Goal: Task Accomplishment & Management: Complete application form

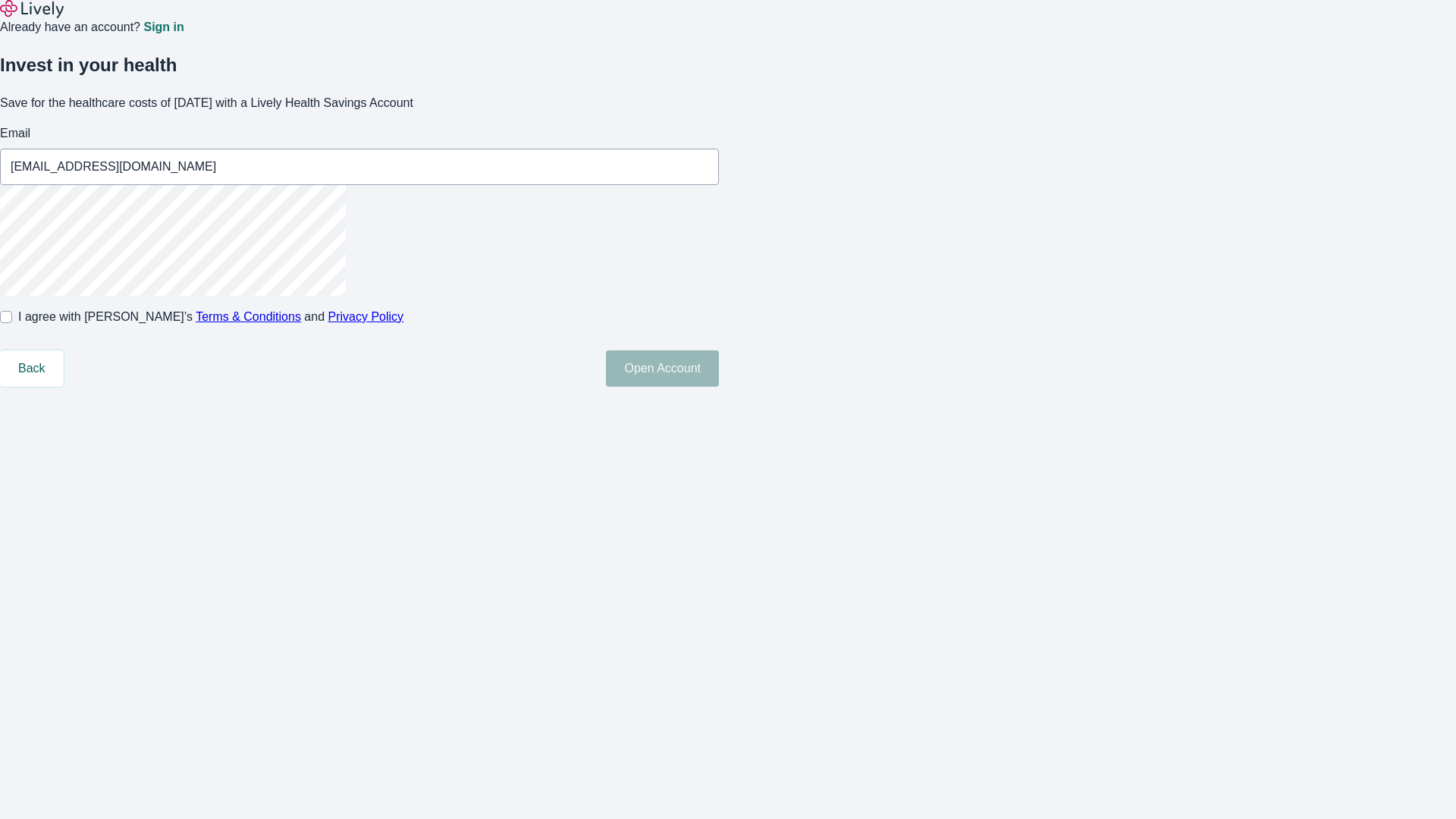
click at [12, 323] on input "I agree with Lively’s Terms & Conditions and Privacy Policy" at bounding box center [6, 317] width 12 height 12
checkbox input "true"
click at [719, 387] on button "Open Account" at bounding box center [662, 368] width 113 height 36
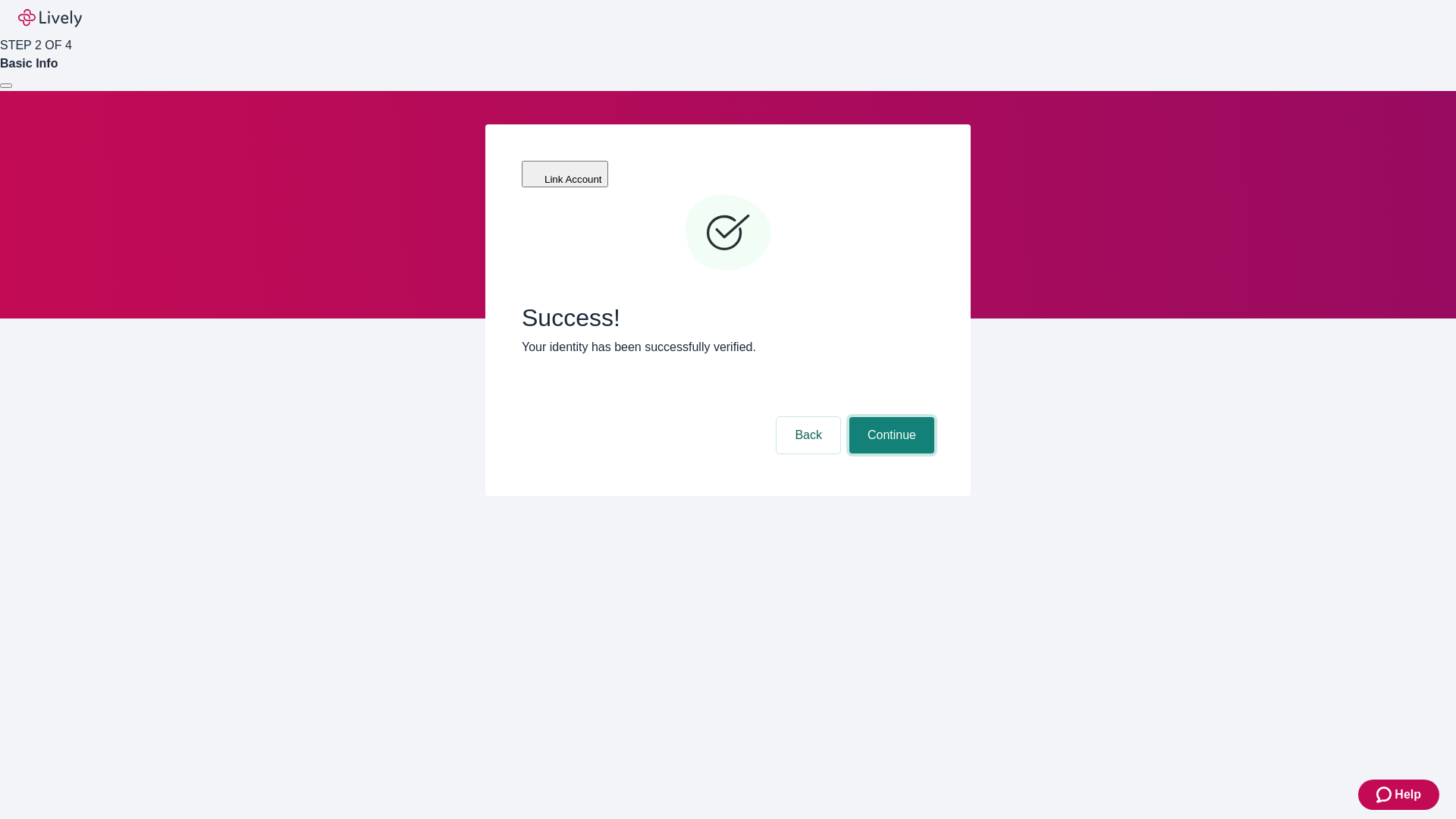
click at [890, 417] on button "Continue" at bounding box center [891, 435] width 85 height 36
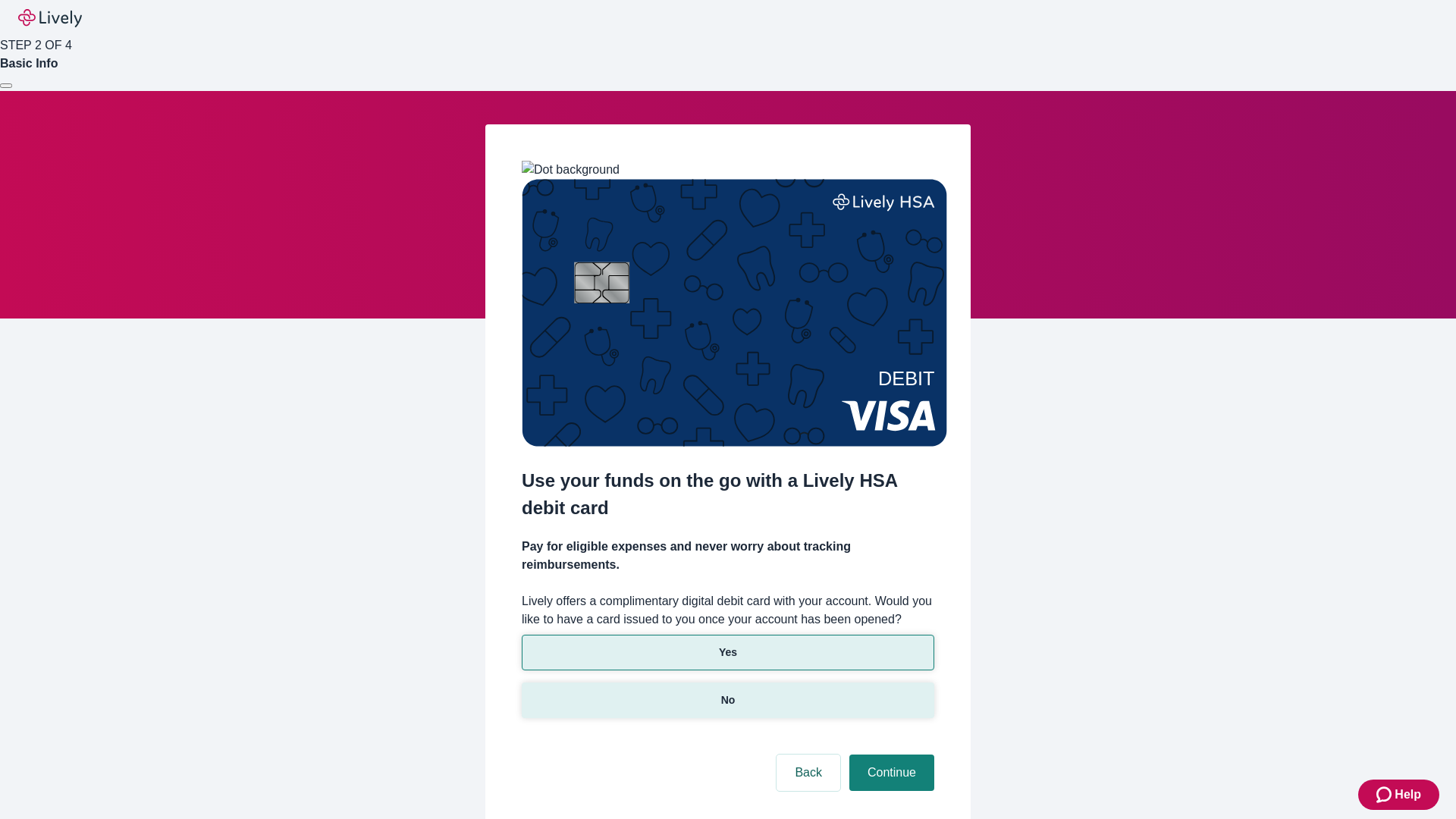
click at [727, 692] on p "No" at bounding box center [728, 699] width 15 height 16
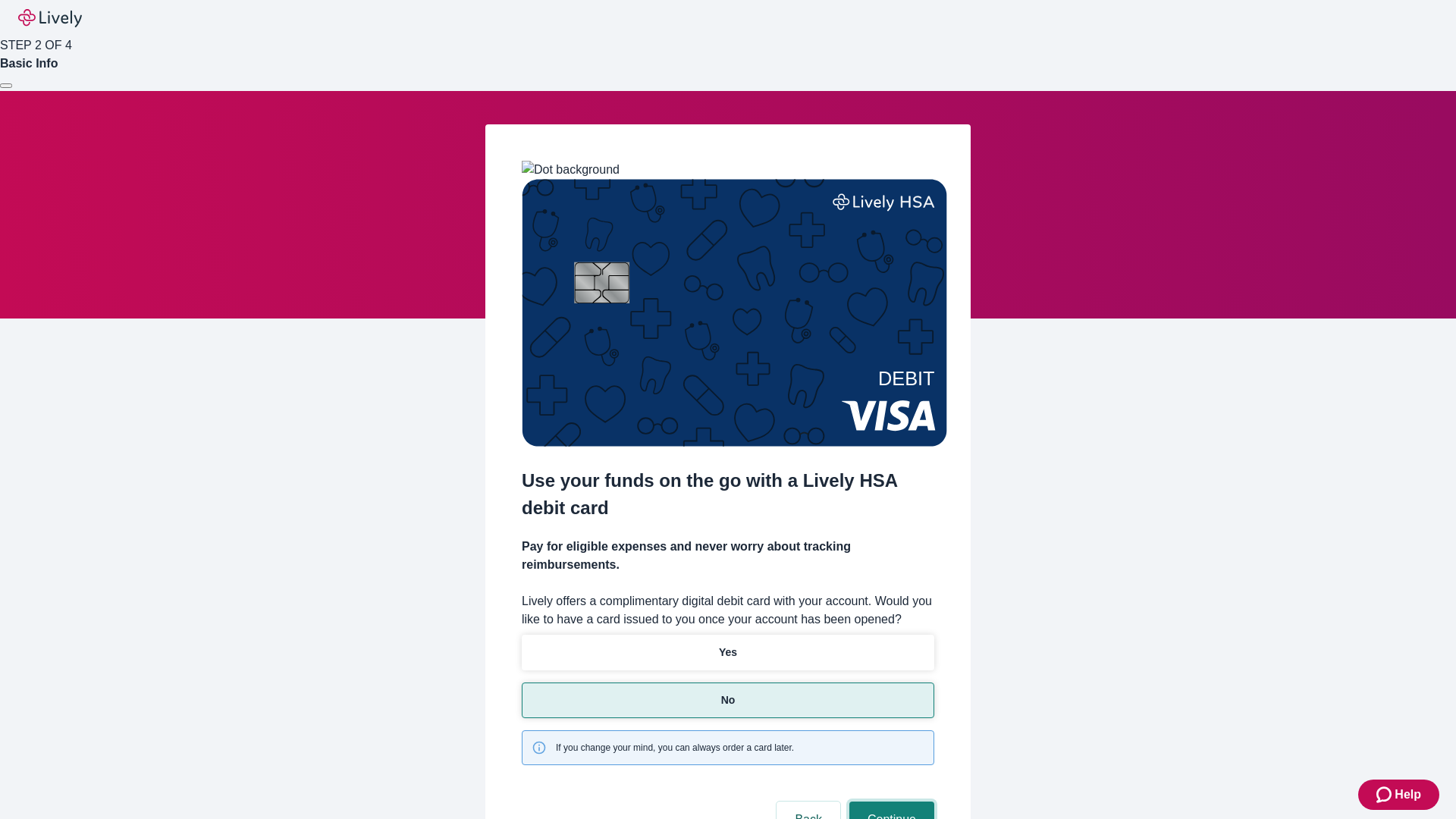
click at [890, 801] on button "Continue" at bounding box center [891, 819] width 85 height 36
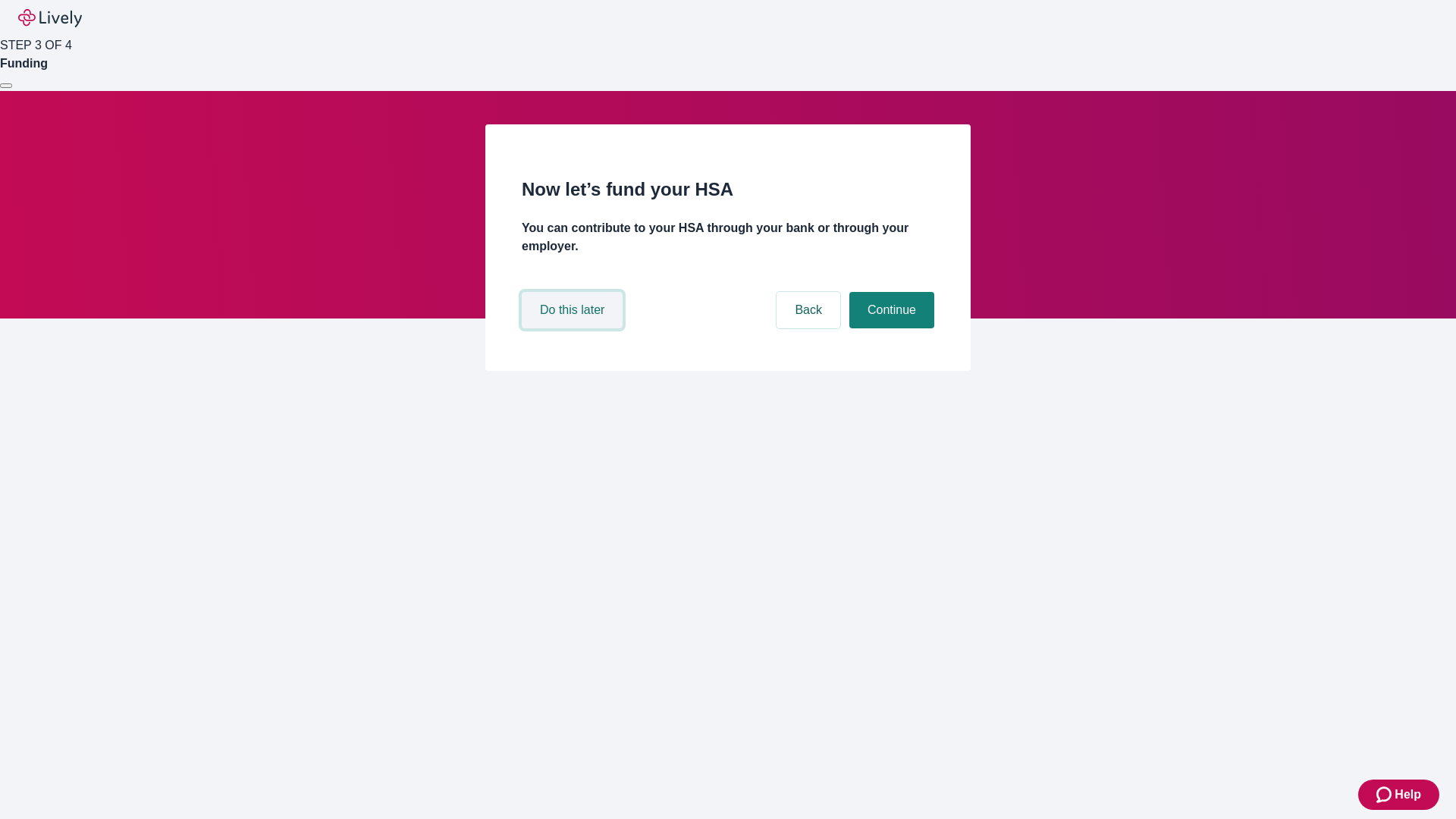
click at [574, 328] on button "Do this later" at bounding box center [572, 310] width 101 height 36
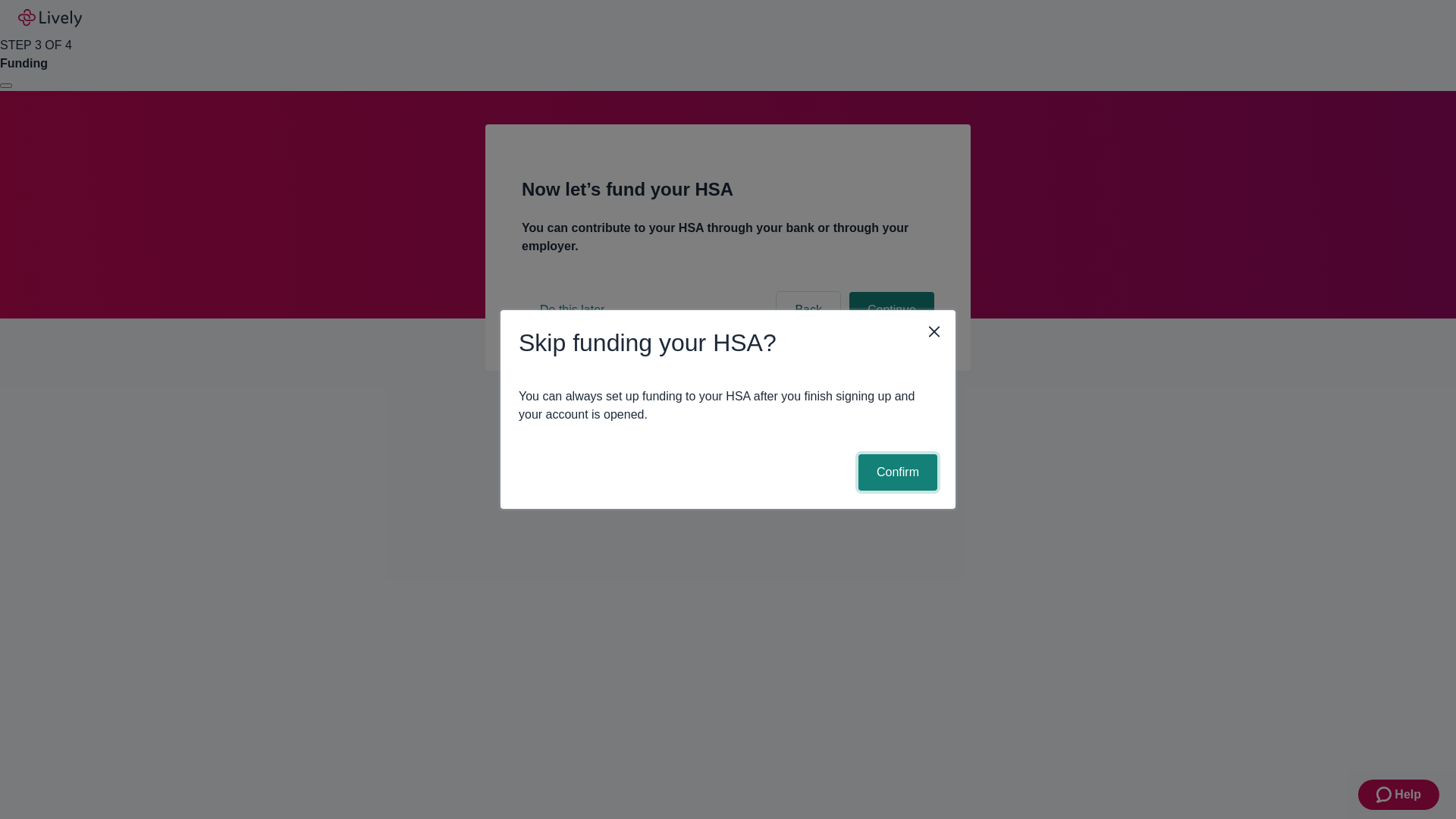
click at [895, 472] on button "Confirm" at bounding box center [898, 472] width 79 height 36
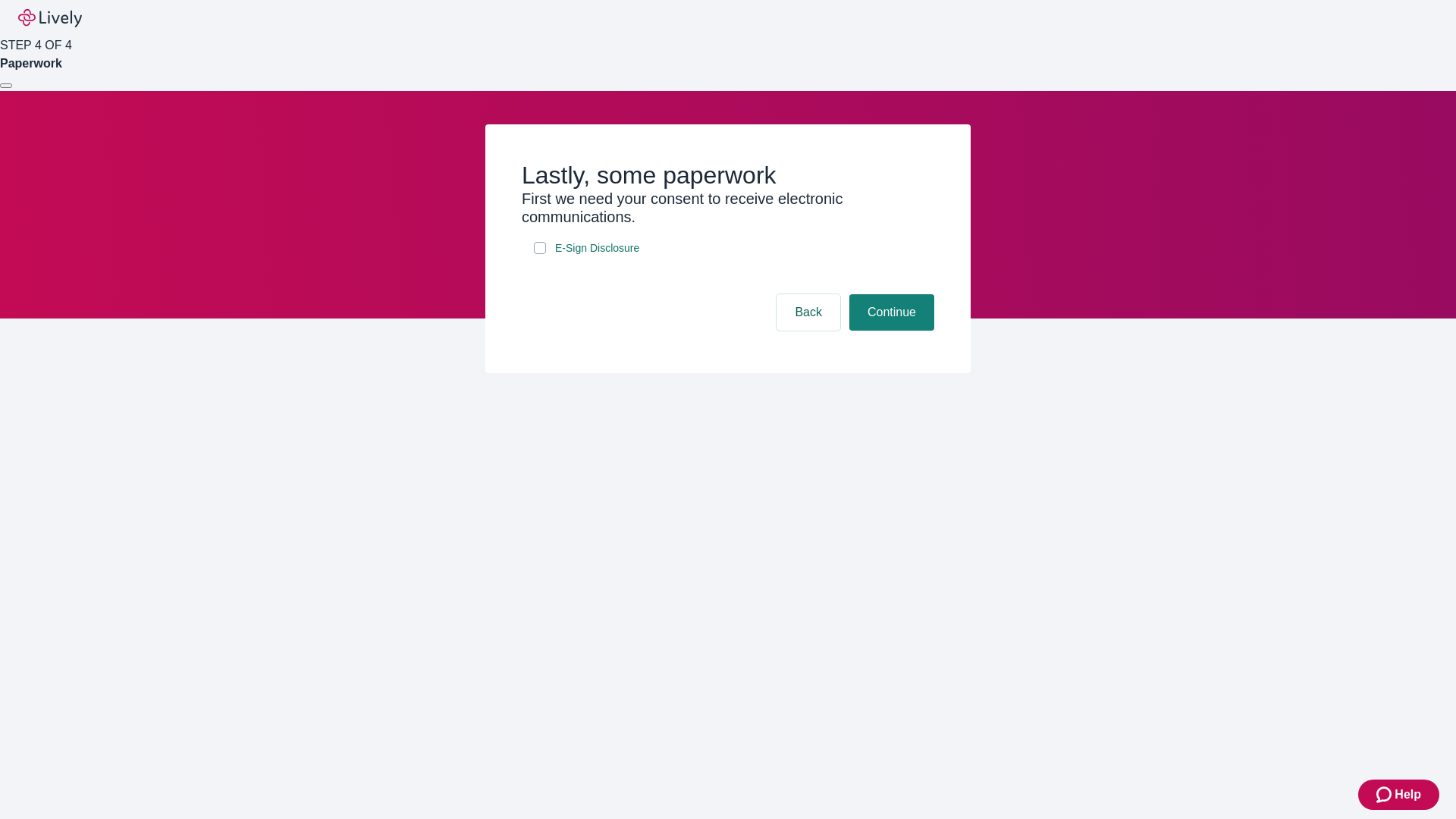
click at [540, 254] on input "E-Sign Disclosure" at bounding box center [539, 248] width 12 height 12
checkbox input "true"
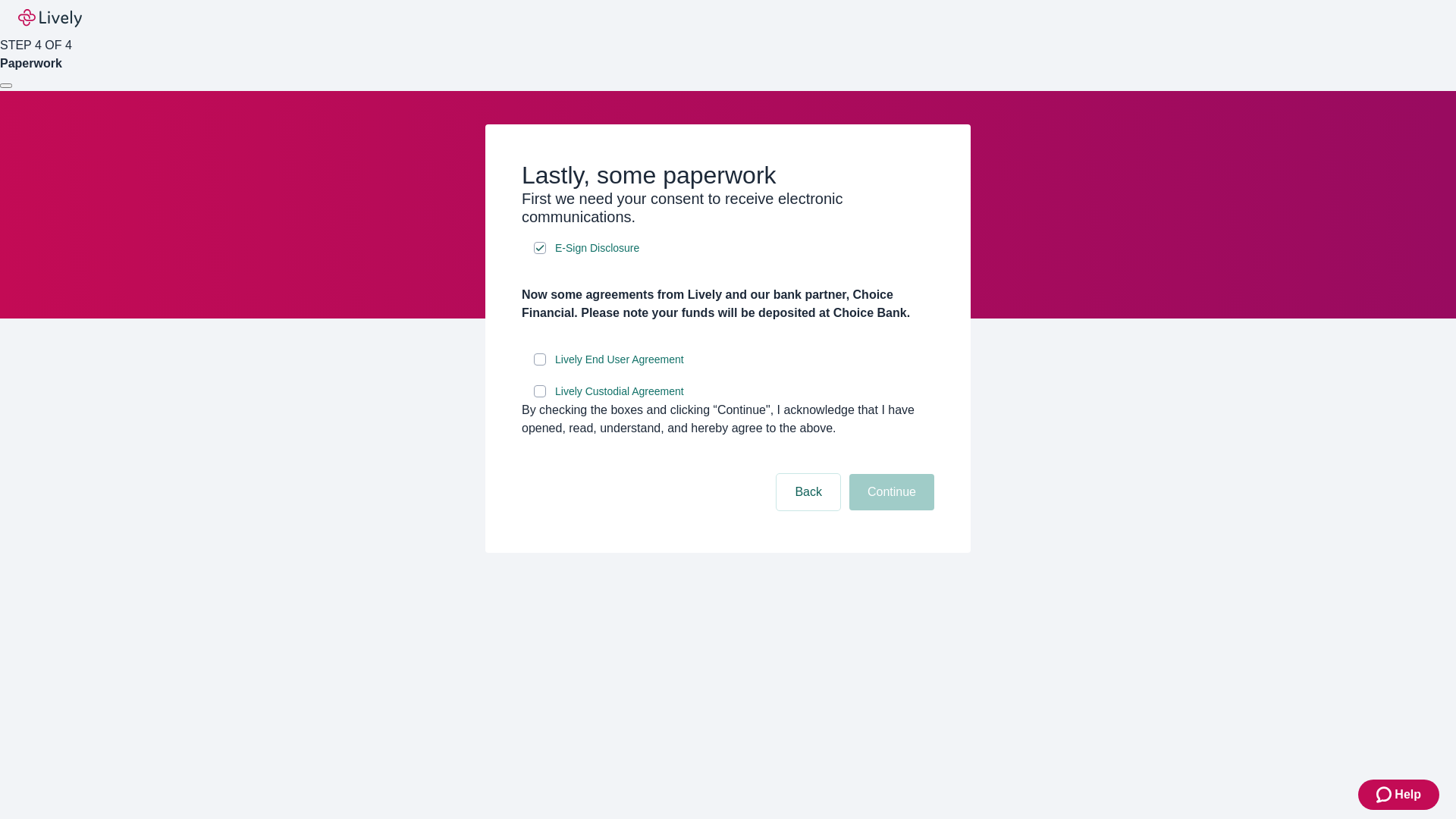
click at [540, 365] on input "Lively End User Agreement" at bounding box center [539, 359] width 12 height 12
checkbox input "true"
click at [540, 397] on input "Lively Custodial Agreement" at bounding box center [539, 391] width 12 height 12
checkbox input "true"
click at [890, 510] on button "Continue" at bounding box center [891, 492] width 85 height 36
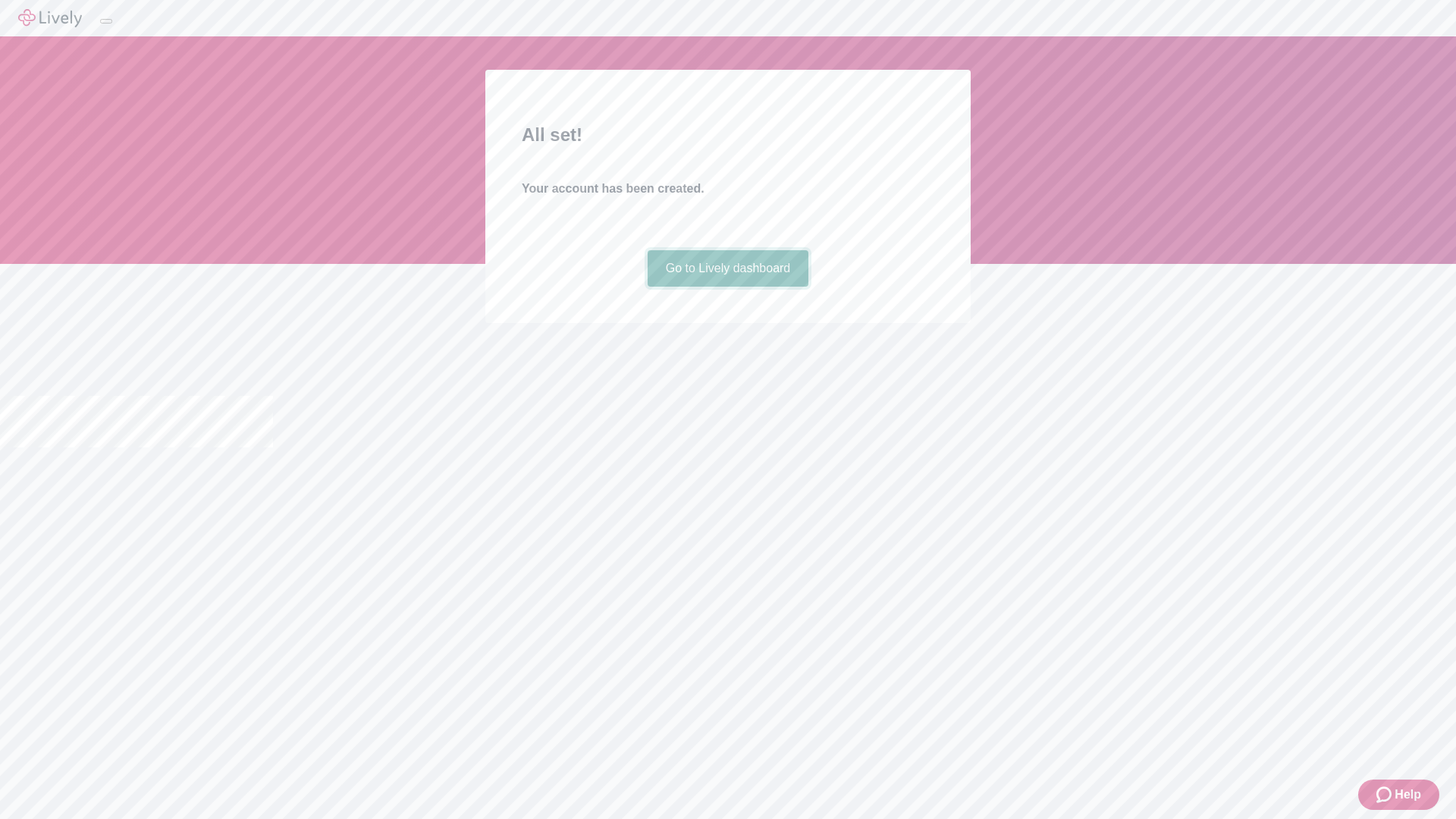
click at [727, 286] on link "Go to Lively dashboard" at bounding box center [728, 268] width 162 height 36
